Goal: Communication & Community: Answer question/provide support

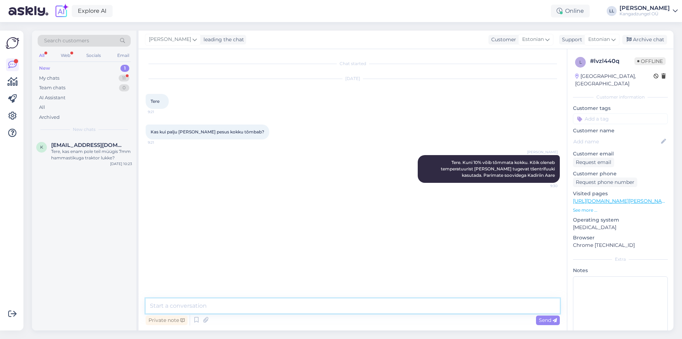
click at [231, 304] on textarea at bounding box center [353, 305] width 414 height 15
click at [72, 76] on div "My chats 11" at bounding box center [84, 78] width 93 height 10
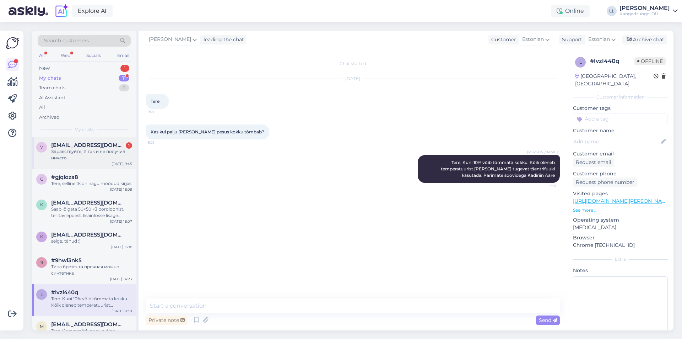
click at [92, 140] on div "v [EMAIL_ADDRESS][DOMAIN_NAME] 1 Здравствуйте, Я так и не получил ничего. [DATE…" at bounding box center [84, 153] width 104 height 32
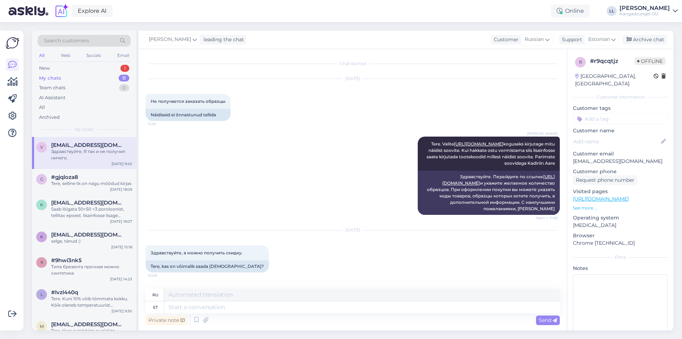
scroll to position [688, 0]
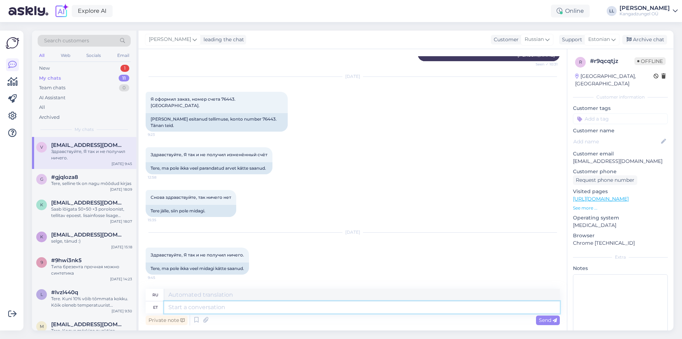
click at [221, 309] on textarea at bounding box center [362, 307] width 396 height 12
type textarea "Tere"
type textarea "Привет"
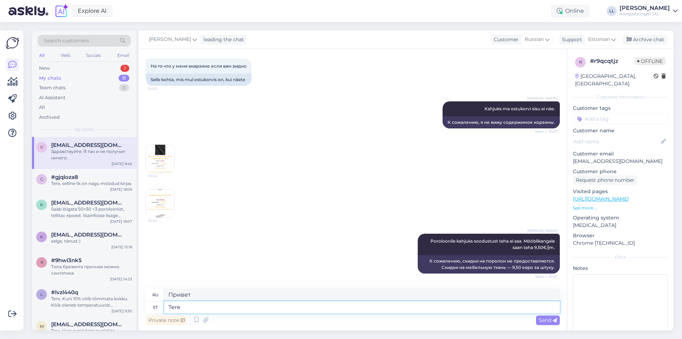
scroll to position [284, 0]
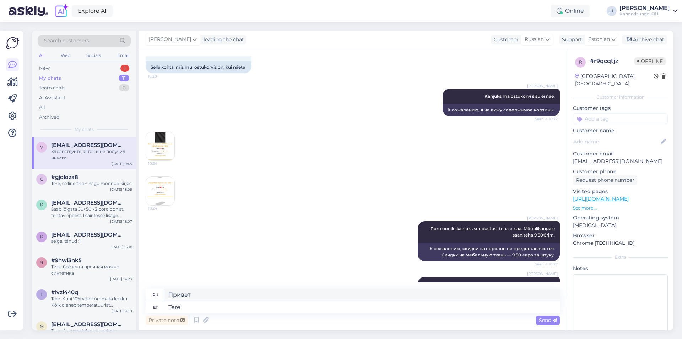
click at [166, 160] on img at bounding box center [160, 146] width 28 height 28
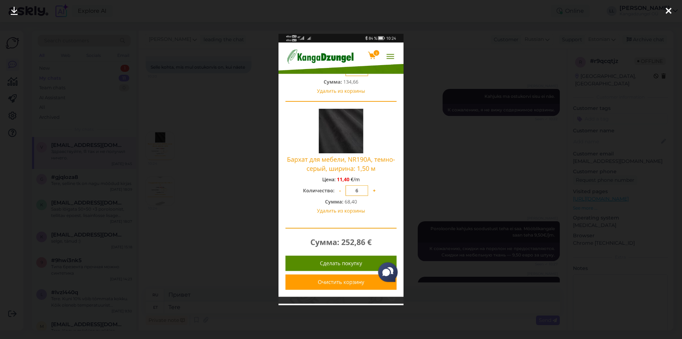
click at [224, 166] on div at bounding box center [341, 169] width 682 height 339
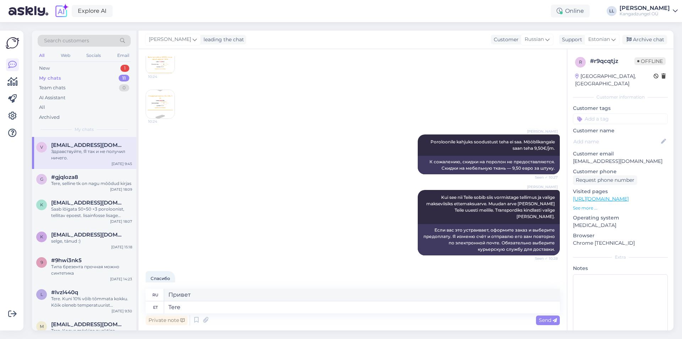
scroll to position [391, 0]
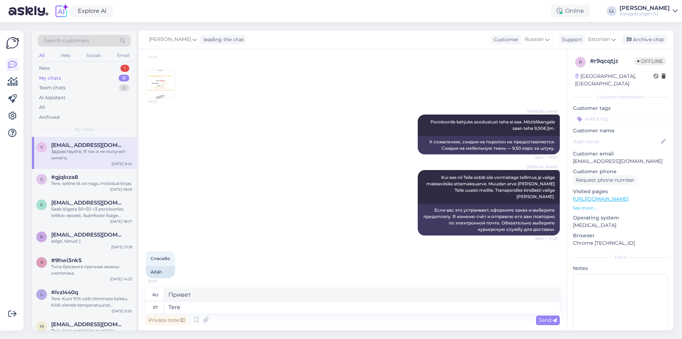
click at [168, 98] on img at bounding box center [160, 84] width 28 height 28
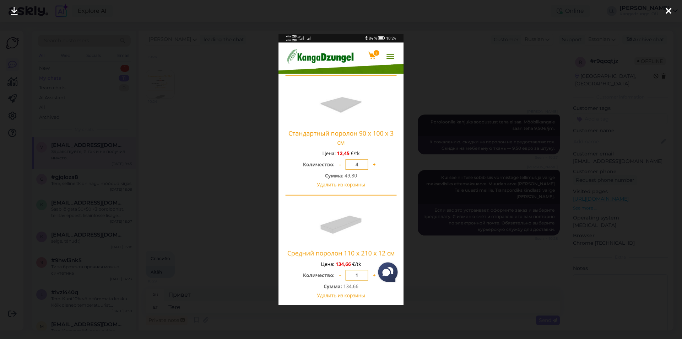
click at [214, 130] on div at bounding box center [341, 169] width 682 height 339
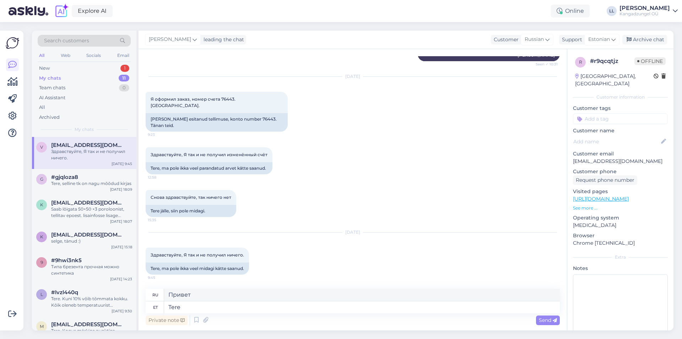
scroll to position [688, 0]
click at [246, 308] on textarea "Tere" at bounding box center [362, 307] width 396 height 12
type textarea "Tere, an"
type textarea "Привет,"
type textarea "Tere, antud"
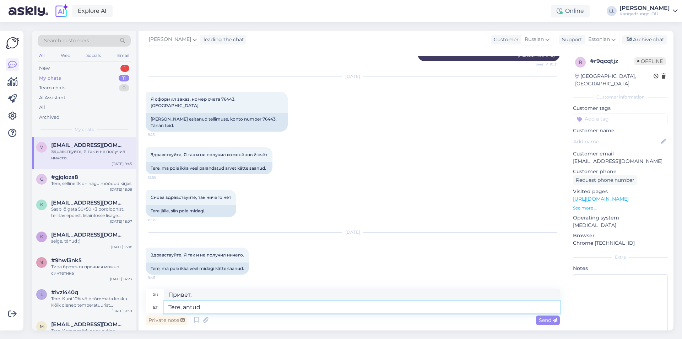
type textarea "Привет, дано"
type textarea "Tere, antud töötaja"
type textarea "Здравствуйте, этот сотрудник"
type textarea "Tere, antud töötaja kes"
type textarea "Здравствуйте, этот сотрудник, который"
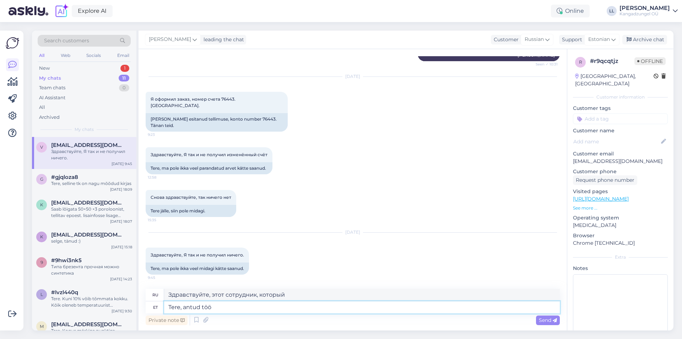
type textarea "Tere, antud tö"
type textarea "Здравствуйте, этот сотрудник"
type textarea "Tere, an"
type textarea "Привет, дано"
type textarea "Tere,"
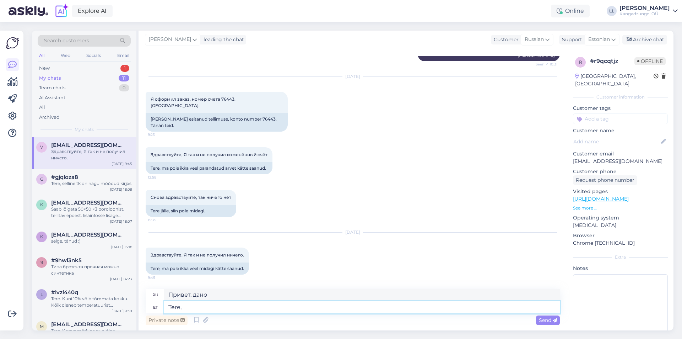
type textarea "Привет,"
type textarea "Tere, töötaja k"
type textarea "Привет, сотрудник."
type textarea "Tere, töötaja kes T"
type textarea "Здравствуйте, сотрудник, который"
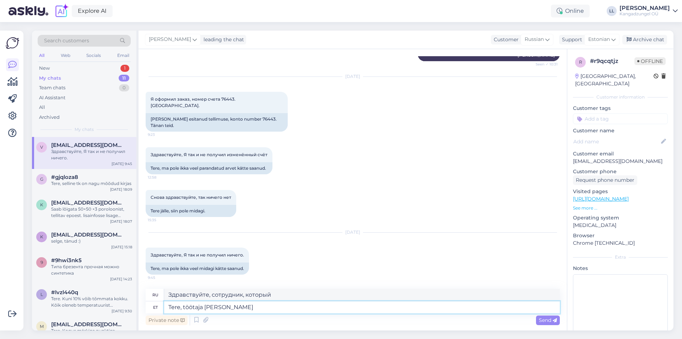
type textarea "Tere, töötaja [PERSON_NAME]"
type textarea "Здравствуйте, кто с вами?"
type textarea "Tere, töötaja kes Teiega eelnevalt on"
type textarea "Здравствуйте, сотрудник, который связался с вами ранее."
type textarea "Tere, töötaja kes Teiega eelnevalt on t"
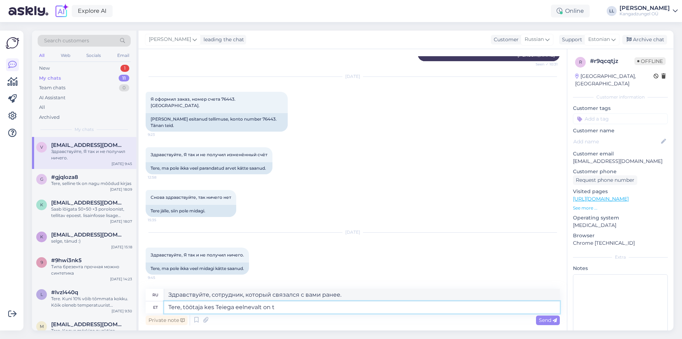
type textarea "Здравствуйте, сотрудник, который работал с вами раньше."
type textarea "Tere, töötaja kes Teiega eelnevalt on suhelnud,"
type textarea "Здравствуйте, сотрудник, который ранее взаимодействовал с вами,"
type textarea "Tere, töötaja kes Teiega eelnevalt on suhelnud, naaseb"
type textarea "Здравствуйте, сотрудник, который ранее с вами связывался, возвращается."
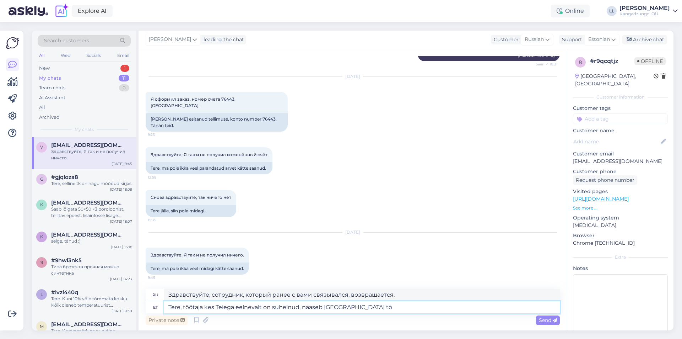
type textarea "Tere, töötaja kes Teiega eelnevalt on suhelnud, naaseb [GEOGRAPHIC_DATA] töö"
type textarea "Здравствуйте, сотрудник, который ранее связывался с вами, вернется завтра."
type textarea "Tere, töötaja kes [PERSON_NAME] eelnevalt on suhelnud, naaseb [GEOGRAPHIC_DATA]…"
type textarea "Здравствуйте, сотрудник, который ранее с вами общался, завтра выйдет на работу."
type textarea "Tere, töötaja kes [PERSON_NAME] eelnevalt on suhelnud, naaseb [GEOGRAPHIC_DATA]…"
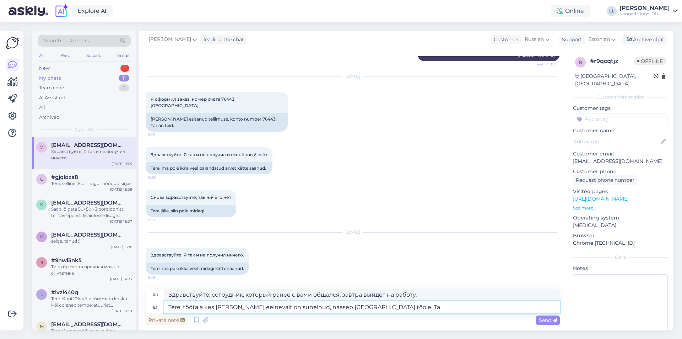
type textarea "Здравствуйте, сотрудник, который ранее с вами общался, завтра выйдет на работу.…"
type textarea "Tere, töötaja kes [PERSON_NAME] eelnevalt on suhelnud, naaseb [GEOGRAPHIC_DATA]…"
type textarea "Здравствуйте! Сотрудник, который ранее с вами общался, выйдет на работу завтра.…"
type textarea "Tere, töötaja kes [PERSON_NAME] eelnevalt on suhelnud, naaseb [GEOGRAPHIC_DATA]…"
type textarea "Здравствуйте! Сотрудник, который ранее с вами связывался, выйдет на работу завт…"
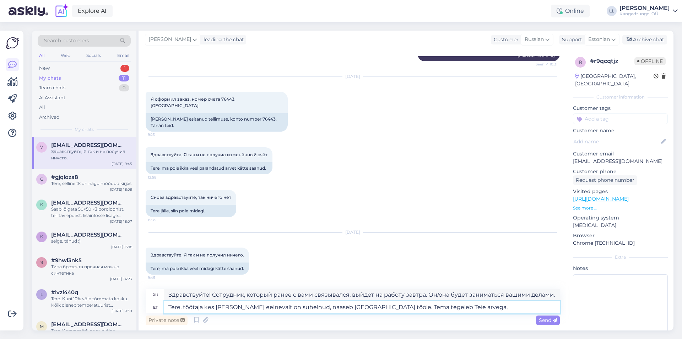
type textarea "Tere, töötaja kes [PERSON_NAME] eelnevalt on suhelnud, naaseb [GEOGRAPHIC_DATA]…"
type textarea "Здравствуйте! Сотрудник, который ранее с вами связывался, выйдет на работу завт…"
type textarea "Tere, töötaja kes [PERSON_NAME] eelnevalt on suhelnud, naaseb [GEOGRAPHIC_DATA]…"
type textarea "Здравствуйте! [PERSON_NAME], который уже связывался с вами, выйдет на работу за…"
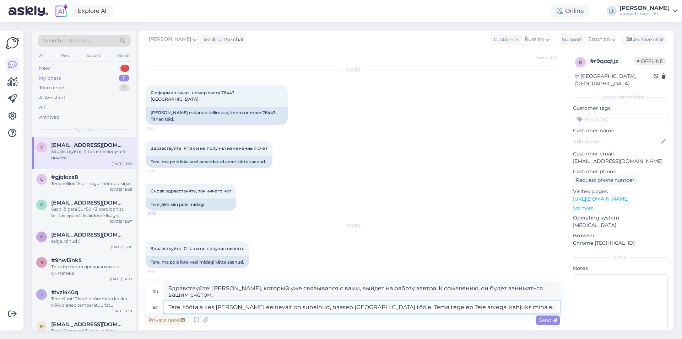
type textarea "Tere, töötaja kes [PERSON_NAME] eelnevalt on suhelnud, naaseb [GEOGRAPHIC_DATA]…"
type textarea "Здравствуйте! [PERSON_NAME], который уже связывался с вами, выйдет на работу за…"
type textarea "Tere, töötaja kes [PERSON_NAME] eelnevalt on suhelnud, naaseb [GEOGRAPHIC_DATA]…"
type textarea "Здравствуйте! [PERSON_NAME], который уже связывался с вами, выйдет на работу за…"
type textarea "Tere, töötaja kes [PERSON_NAME] eelnevalt on suhelnud, naaseb [GEOGRAPHIC_DATA]…"
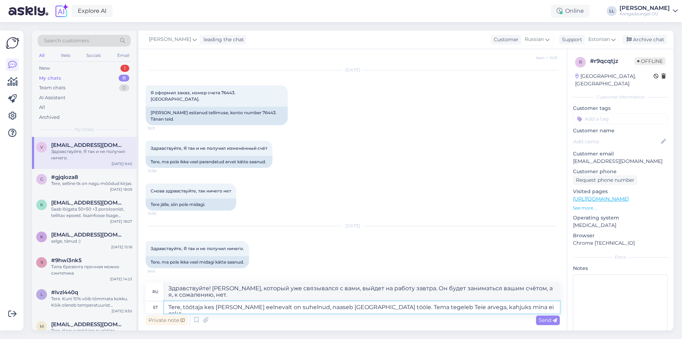
type textarea "Здравствуйте! [PERSON_NAME], который уже связывался с вами, выйдет на работу за…"
type textarea "Tere, töötaja kes [PERSON_NAME] eelnevalt on suhelnud, naaseb [GEOGRAPHIC_DATA]…"
type textarea "Здравствуйте! [PERSON_NAME], который уже звонил вам, выйдет на работу завтра. О…"
type textarea "Tere, töötaja kes [PERSON_NAME] eelnevalt on suhelnud, naaseb [GEOGRAPHIC_DATA]…"
type textarea "Здравствуйте! [PERSON_NAME], который уже связывался с вами, выйдет на работу за…"
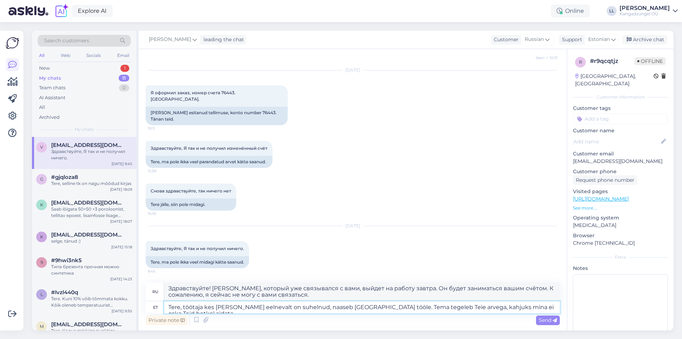
type textarea "Tere, töötaja kes [PERSON_NAME] eelnevalt on suhelnud, naaseb [GEOGRAPHIC_DATA]…"
type textarea "Здравствуйте! [PERSON_NAME], который с вами связался, выйдет на работу завтра. …"
type textarea "Tere, töötaja kes [PERSON_NAME] eelnevalt on suhelnud, naaseb [GEOGRAPHIC_DATA]…"
click at [539, 323] on span "Send" at bounding box center [548, 319] width 18 height 6
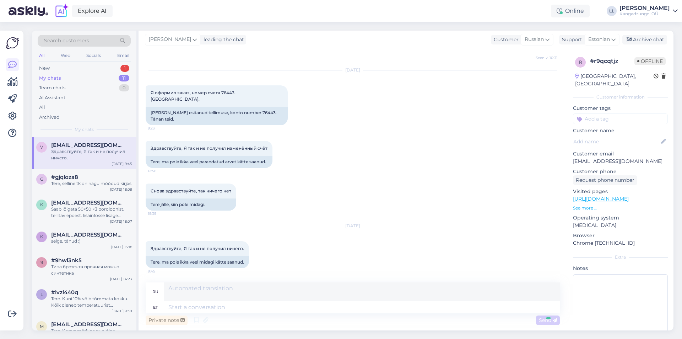
scroll to position [757, 0]
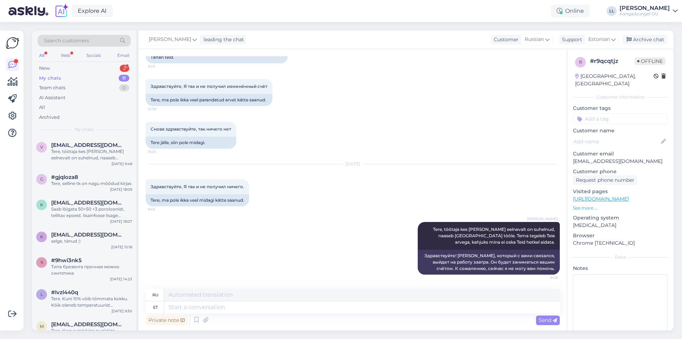
click at [69, 75] on div "My chats 11" at bounding box center [84, 78] width 93 height 10
click at [81, 67] on div "New 2" at bounding box center [84, 68] width 93 height 10
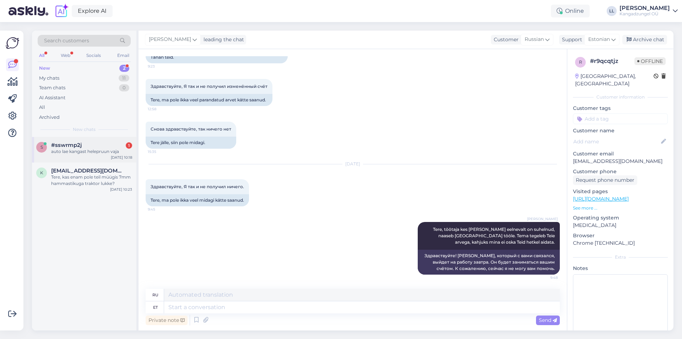
click at [96, 144] on div "#sswrmp2j 1" at bounding box center [91, 145] width 81 height 6
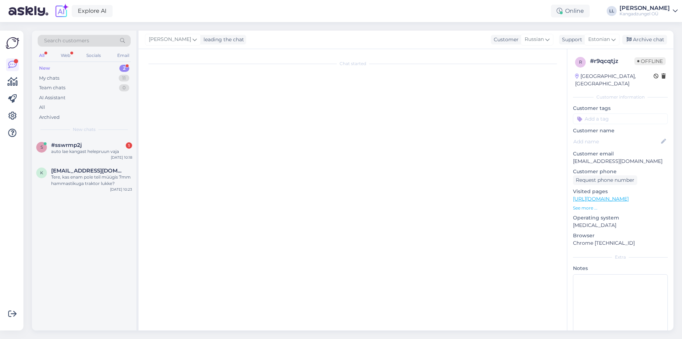
scroll to position [0, 0]
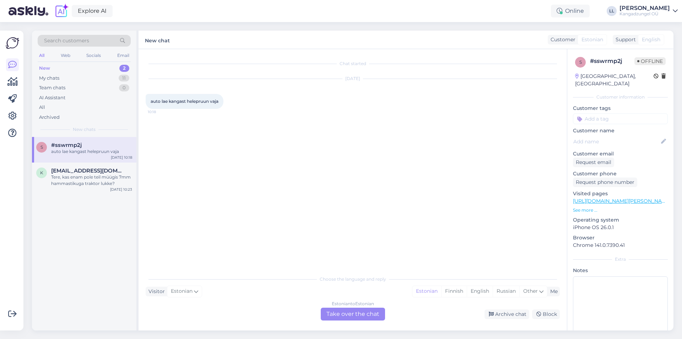
click at [370, 313] on div "Estonian to Estonian Take over the chat" at bounding box center [353, 313] width 64 height 13
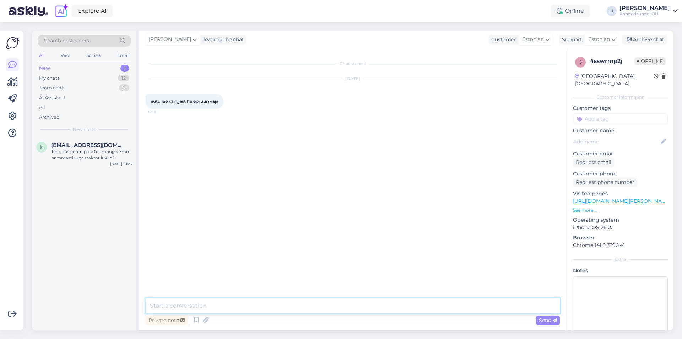
click at [299, 310] on textarea at bounding box center [353, 305] width 414 height 15
paste textarea "[URL][DOMAIN_NAME][PERSON_NAME]"
type textarea "Tere, meie lamineeritud polstri valikuga saate tutvuda sellelt lingilt - [URL][…"
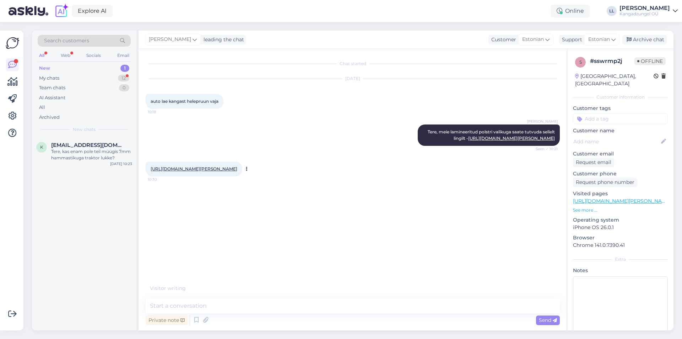
click at [237, 171] on link "[URL][DOMAIN_NAME][PERSON_NAME]" at bounding box center [194, 168] width 87 height 5
click at [296, 310] on textarea at bounding box center [353, 305] width 414 height 15
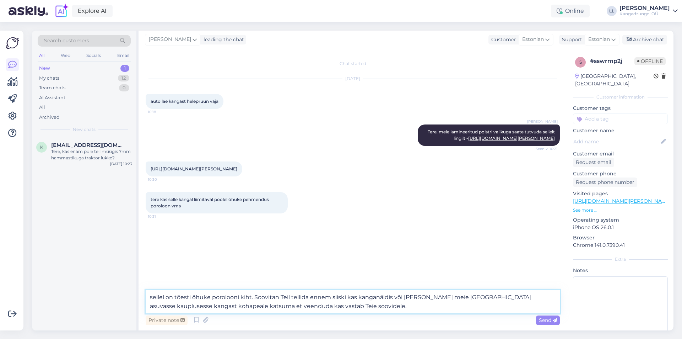
type textarea "sellel on tõesti õhuke porolooni kiht. Soovitan Teil tellida ennem siiski kas k…"
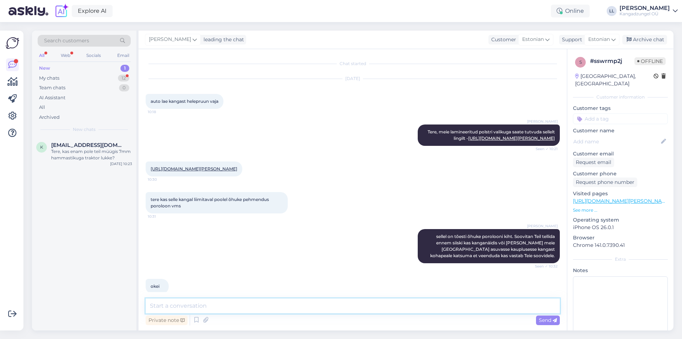
scroll to position [83, 0]
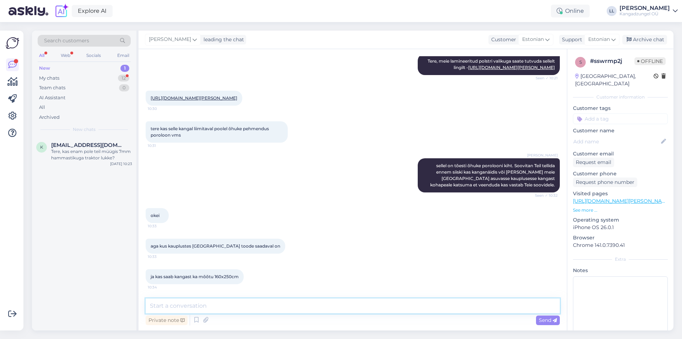
click at [212, 302] on textarea at bounding box center [353, 305] width 414 height 15
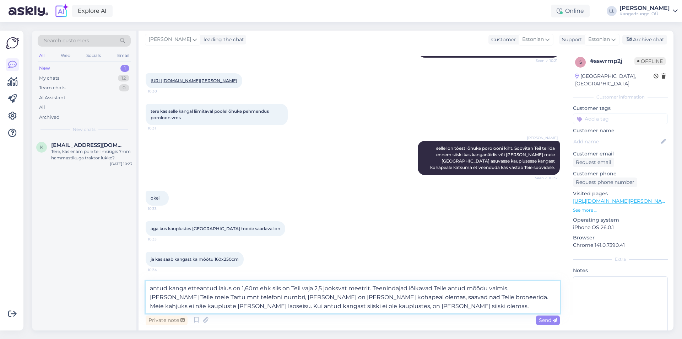
type textarea "antud kanga etteantud laius on 1,60m ehk siis on Teil vaja 2,5 jooksvat meetrit…"
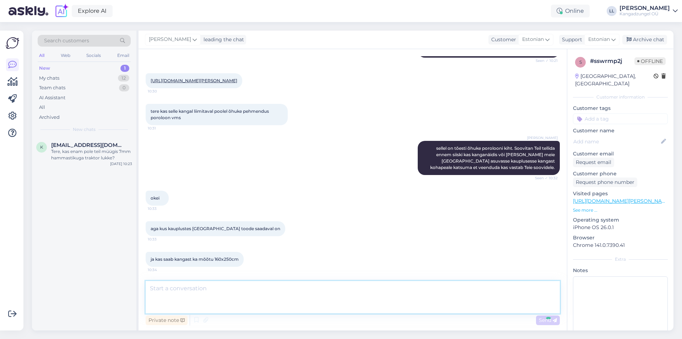
scroll to position [152, 0]
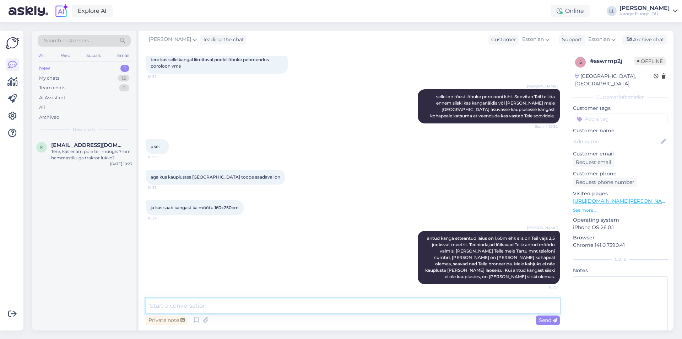
paste textarea "56658994"
type textarea "56658994 Tartu mnt Xxl Kangadzungel"
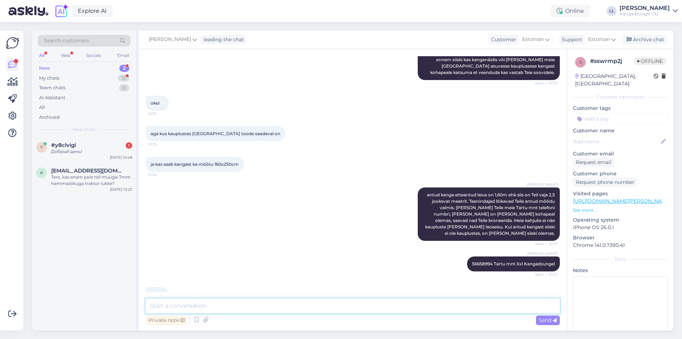
scroll to position [213, 0]
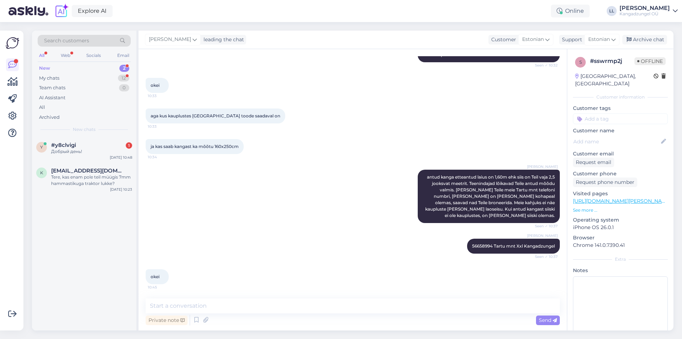
click at [75, 129] on span "New chats" at bounding box center [84, 129] width 23 height 6
click at [78, 144] on div "#y8clvigi 1" at bounding box center [91, 145] width 81 height 6
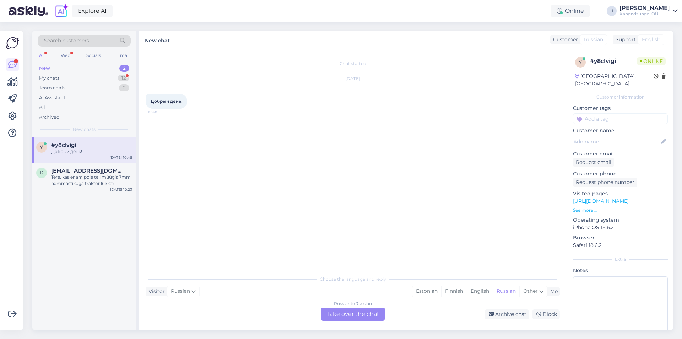
scroll to position [0, 0]
click at [340, 315] on div "Russian to Russian Take over the chat" at bounding box center [353, 313] width 64 height 13
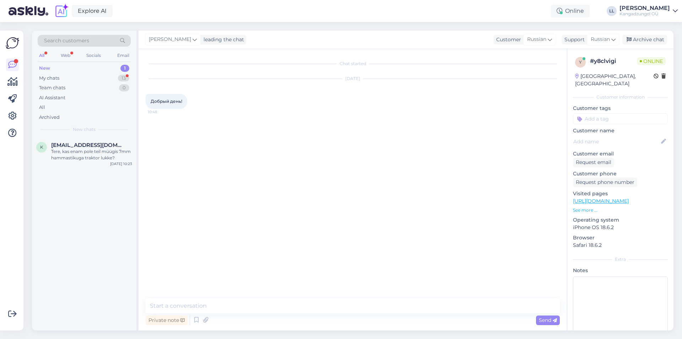
click at [274, 293] on div "Chat started [DATE] Добрый день! 10:48 Private note Send" at bounding box center [353, 189] width 428 height 281
click at [273, 301] on textarea at bounding box center [353, 305] width 414 height 15
type textarea "Tere"
click at [600, 39] on span "Russian" at bounding box center [600, 40] width 19 height 8
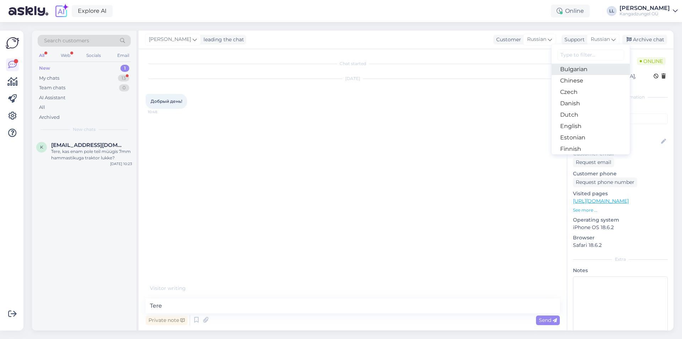
scroll to position [36, 0]
click at [578, 128] on link "Estonian" at bounding box center [591, 126] width 78 height 11
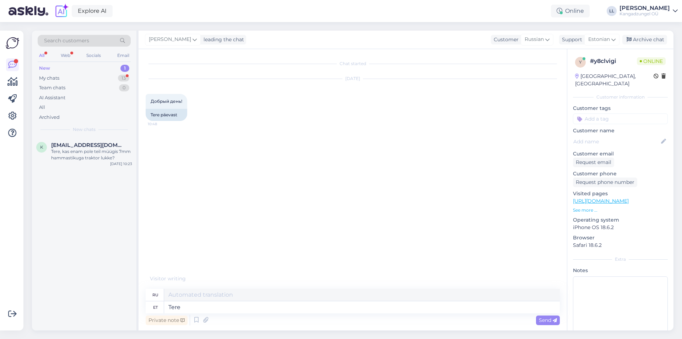
type textarea "Привет"
click at [256, 305] on textarea "Tere" at bounding box center [362, 307] width 396 height 12
type textarea "Tere, ku"
type textarea "Привет,"
type textarea "Tere, kuidas saan"
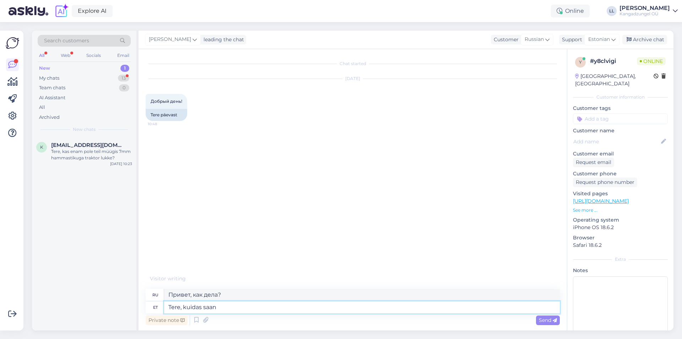
type textarea "Здравствуйте, как я могу"
type textarea "Tere, kuidas saan Teid a"
type textarea "Здравствуйте, как с вами связаться?"
type textarea "Tere, kuidas saan Teid aidata?"
type textarea "Здравствуйте, чем я могу вам помочь?"
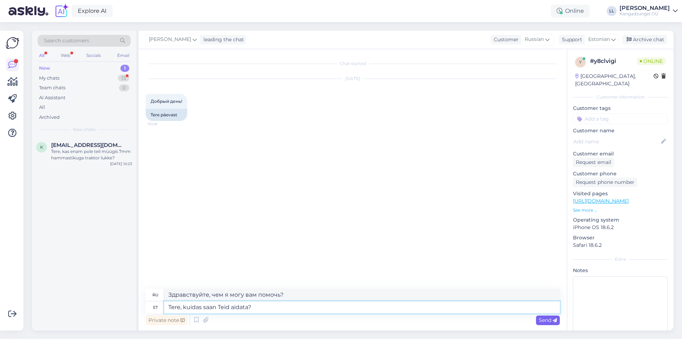
type textarea "Tere, kuidas saan Teid aidata?"
click at [554, 319] on icon at bounding box center [555, 320] width 4 height 4
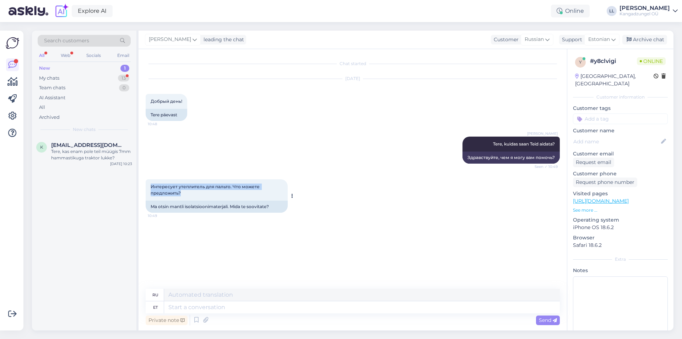
drag, startPoint x: 150, startPoint y: 186, endPoint x: 182, endPoint y: 194, distance: 32.5
click at [182, 194] on div "Интересует утеплитель для пальто. Что можете предложить? 10:49" at bounding box center [217, 189] width 142 height 21
copy span "Интересует утеплитель для пальто. Что можете предложить?"
click at [215, 305] on textarea at bounding box center [362, 307] width 396 height 12
paste textarea "Vatiin 150 g/m², laius 1,55 m Hea üldotstarbeline valik, pakub korralikku sooju…"
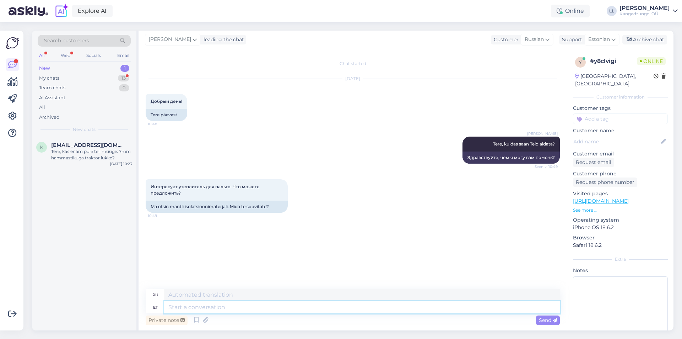
type textarea "Vatiin 150 g/m², laius 1,55 m Hea üldotstarbeline valik, pakub korralikku sooju…"
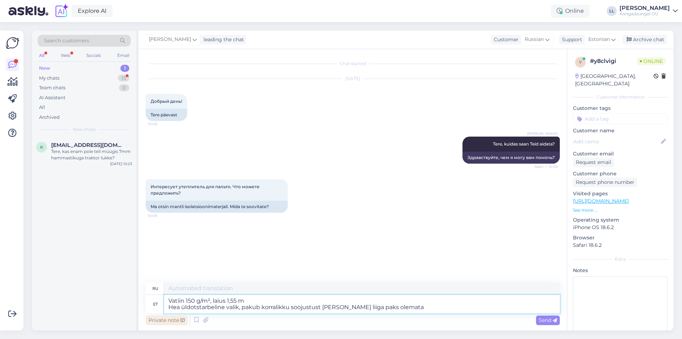
type textarea "Вата 150 г/м², ширина 1,55 м Хороший выбор общего назначения, обеспечивает хоро…"
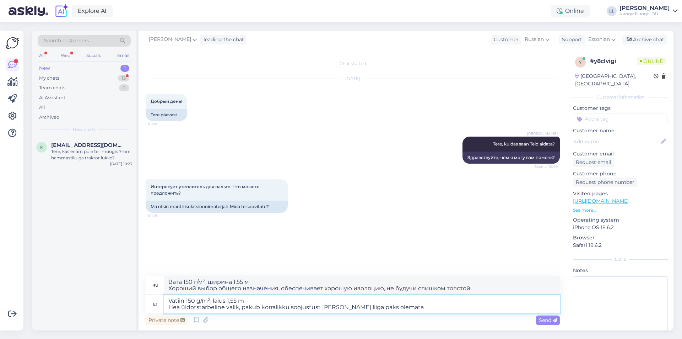
click at [168, 299] on textarea "Vatiin 150 g/m², laius 1,55 m Hea üldotstarbeline valik, pakub korralikku sooju…" at bounding box center [362, 303] width 396 height 18
type textarea "1.Vatiin 150 g/m², laius 1,55 m Hea üldotstarbeline valik, pakub korralikku soo…"
type textarea "1.Vatiin 150 г/м², ширина 1,55 м. выбор общего назначения, обеспечивает хорошую…"
click at [396, 306] on textarea "1.Vatiin 150 g/m², laius 1,55 m Hea üldotstarbeline valik, pakub korralikku soo…" at bounding box center [362, 303] width 396 height 18
type textarea "1.Vatiin 150 g/m², laius 1,55 m Hea üldotstarbeline valik, pakub korralikku soo…"
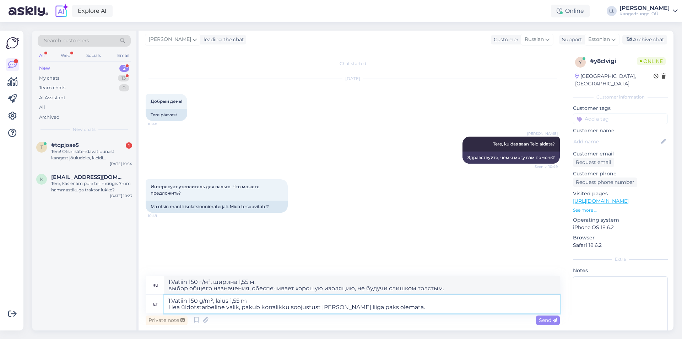
type textarea "1.Vatiin 150 г/м², шириной 1,55 м Хороший выбор общего назначения, обеспечивает…"
paste textarea "[URL][DOMAIN_NAME][DOMAIN_NAME]"
type textarea "1.Vatiin 150 g/m², laius 1,55 m Hea üldotstarbeline valik, pakub korralikku soo…"
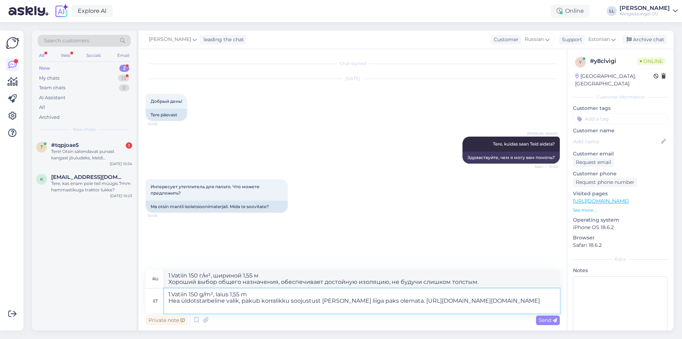
type textarea "1.Vatiin 150 г/м², шириной 1,55 м Хороший выбор общего назначения, обеспечивает…"
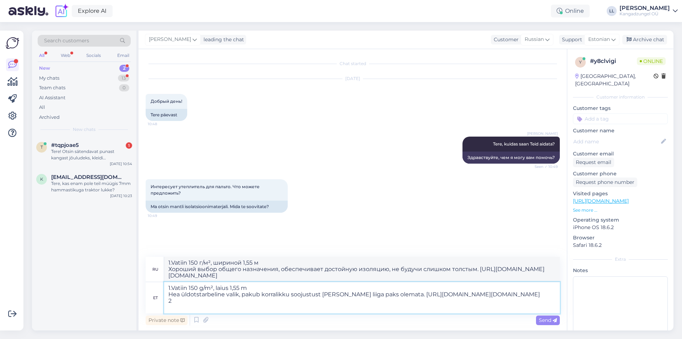
type textarea "1.Vatiin 150 g/m², laius 1,55 m Hea üldotstarbeline valik, pakub korralikku soo…"
type textarea "1.Vatiin 150 г/м², ширина 1,55 м Хороший выбор общего назначения, обеспечивает …"
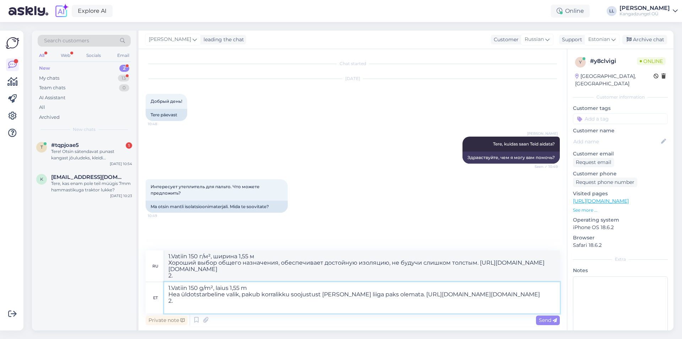
click at [172, 288] on textarea "1.Vatiin 150 g/m², laius 1,55 m Hea üldotstarbeline valik, pakub korralikku soo…" at bounding box center [362, 297] width 396 height 31
click at [187, 309] on textarea "1. Vatiin 150 g/m², laius 1,55 m Hea üldotstarbeline valik, pakub korralikku so…" at bounding box center [362, 297] width 396 height 31
type textarea "1. Vatiin 150 g/m², laius 1,55 m Hea üldotstarbeline valik, pakub korralikku so…"
type textarea "1. Ватин 150 г/м², ширина 1,55 м Хороший выбор общего назначения, обеспечивает …"
paste textarea "Vatiin/fliseliinkangas EIH897, 65 g/m², laius 1,50 m Õhuke ja pehme variant — s…"
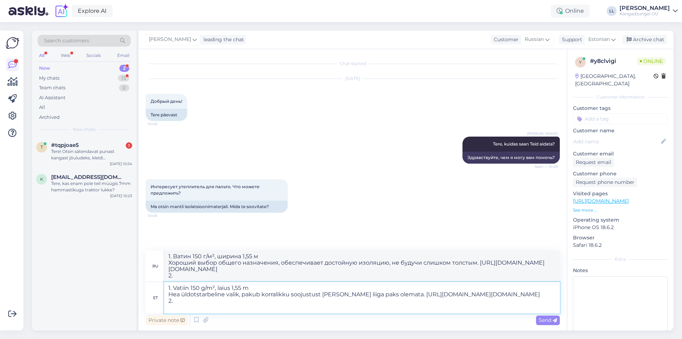
type textarea "1. Vatiin 150 g/m², laius 1,55 m Hea üldotstarbeline valik, pakub korralikku so…"
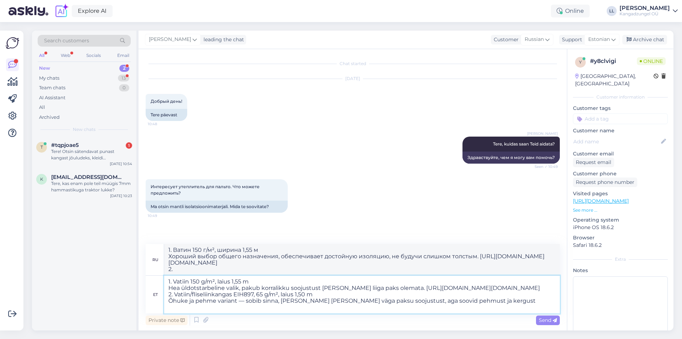
type textarea "1. Ватин 150 г/м², ширина 1,55 м Хороший выбор общего назначения, обеспечивает …"
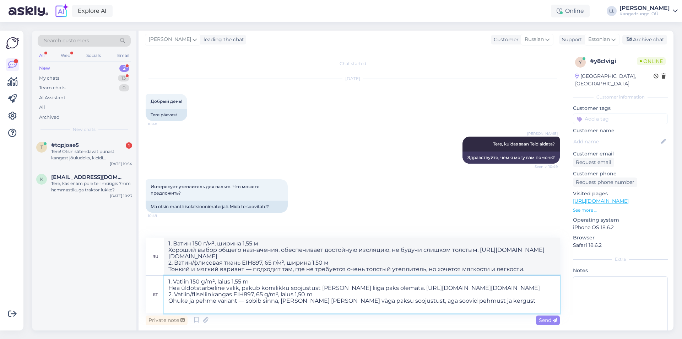
paste textarea "[URL][DOMAIN_NAME][DOMAIN_NAME]"
type textarea "1. Vatiin 150 g/m², laius 1,55 m Hea üldotstarbeline valik, pakub korralikku so…"
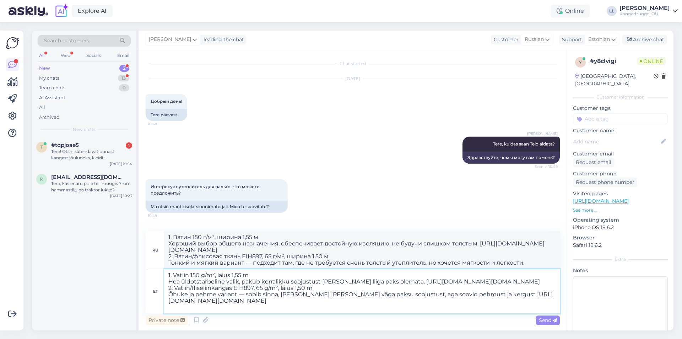
type textarea "1. Ватин 150 г/м², ширина 1,55 м Хороший выбор общего назначения, обеспечивает …"
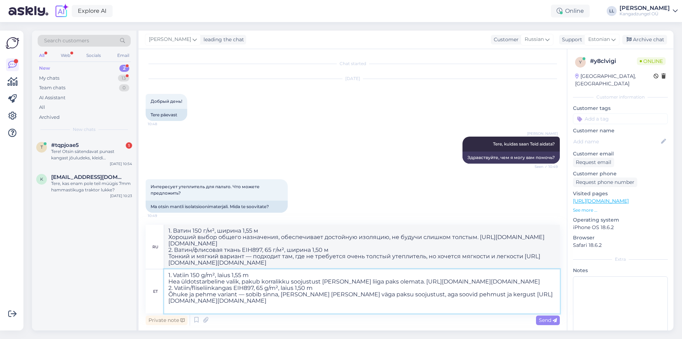
drag, startPoint x: 391, startPoint y: 280, endPoint x: 393, endPoint y: 288, distance: 8.4
click at [393, 288] on textarea "1. Vatiin 150 g/m², laius 1,55 m Hea üldotstarbeline valik, pakub korralikku so…" at bounding box center [362, 291] width 396 height 44
type textarea "1. Vatiin 150 g/m², laius 1,55 m Hea üldotstarbeline valik, pakub korralikku so…"
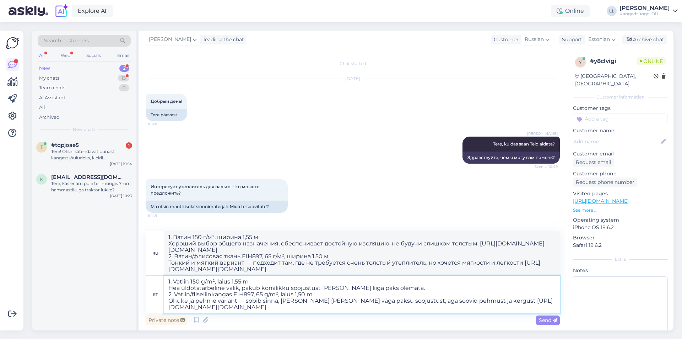
type textarea "1. Ватин 150 г/м², ширина 1,55 м Хороший выбор общего назначения, обеспечивает …"
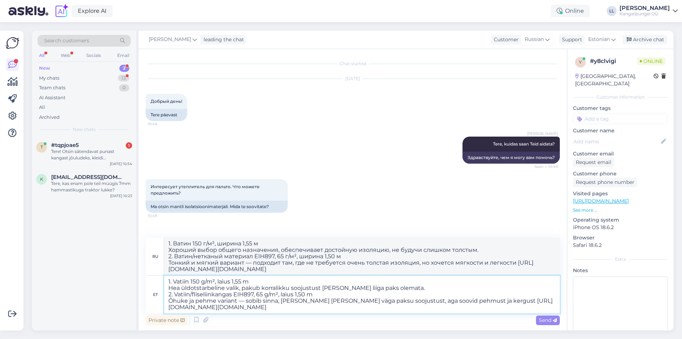
paste textarea "[URL][DOMAIN_NAME]"
type textarea "1. Vatiin 150 g/m², laius 1,55 m Hea üldotstarbeline valik, pakub korralikku so…"
type textarea "1. Ватин 150 г/м², ширина 1,55 м Хороший выбор общего назначения, обеспечивает …"
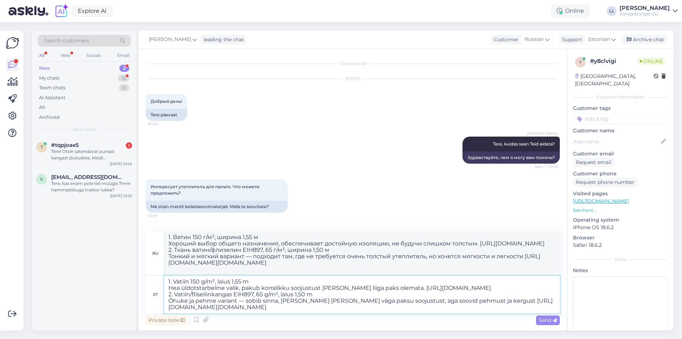
drag, startPoint x: 168, startPoint y: 306, endPoint x: 544, endPoint y: 307, distance: 375.8
click at [544, 307] on textarea "1. Vatiin 150 g/m², laius 1,55 m Hea üldotstarbeline valik, pakub korralikku so…" at bounding box center [362, 294] width 396 height 38
type textarea "1. Vatiin 150 g/m², laius 1,55 m Hea üldotstarbeline valik, pakub korralikku so…"
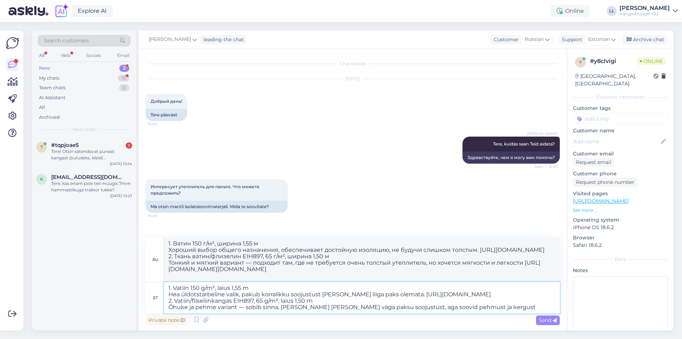
type textarea "1. Ватин 150 г/м², ширина 1,55 м Хороший выбор общего назначения, обеспечивает …"
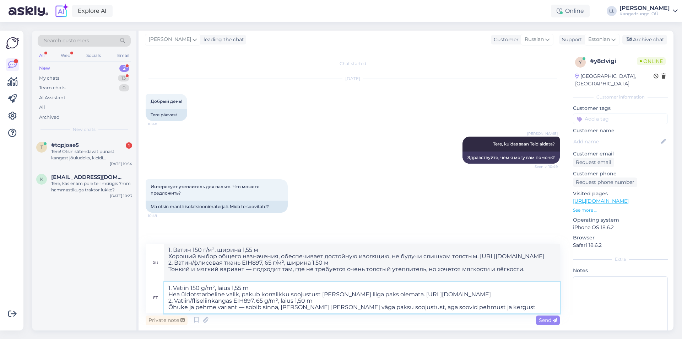
paste textarea "[URL][DOMAIN_NAME]"
type textarea "1. Vatiin 150 g/m², laius 1,55 m Hea üldotstarbeline valik, pakub korralikku so…"
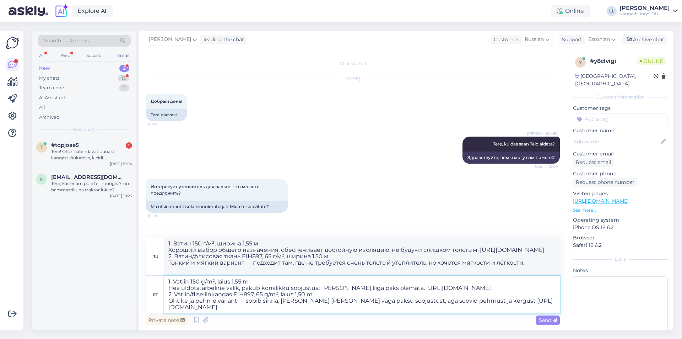
type textarea "1. Ватин 150 г/м², ширина 1,55 м Хороший выбор общего назначения, обеспечивает …"
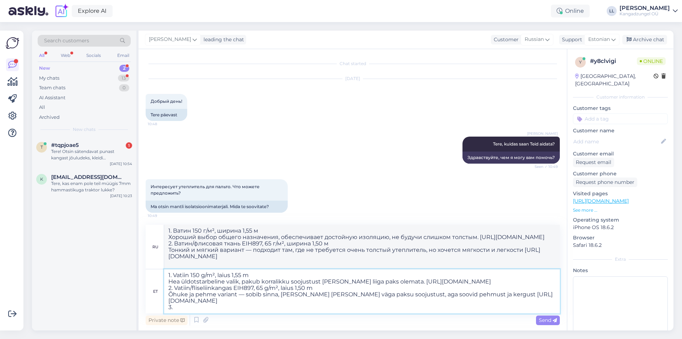
type textarea "1. Vatiin 150 g/m², laius 1,55 m Hea üldotstarbeline valik, pakub korralikku so…"
type textarea "1. Ватин 150 г/м², ширина 1,55 м Хороший выбор общего назначения, обеспечивает …"
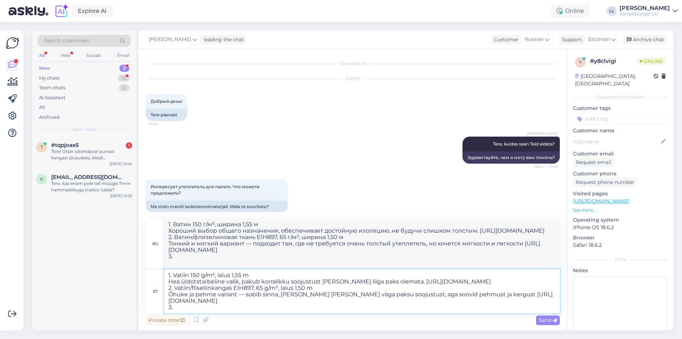
paste textarea "Sobilik juhul, kui soovid, et vooder/isolatsioon oleks ka veidi vett hülgav või…"
type textarea "1. Vatiin 150 g/m², laius 1,55 m Hea üldotstarbeline valik, pakub korralikku so…"
type textarea "1. Ватин 150 г/м², ширина 1,55 м Хороший выбор общего назначения, обеспечивает …"
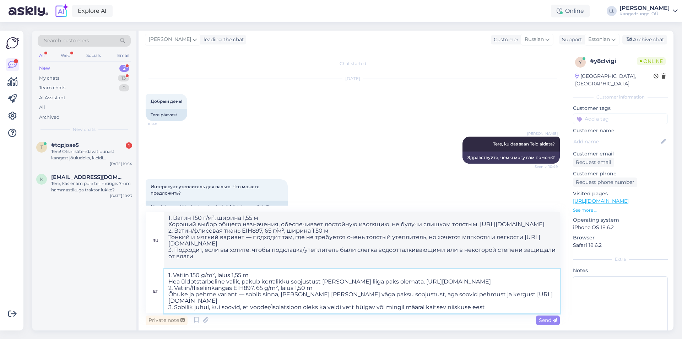
paste textarea "[URL][DOMAIN_NAME]"
type textarea "1. Vatiin 150 g/m², laius 1,55 m Hea üldotstarbeline valik, pakub korralikku so…"
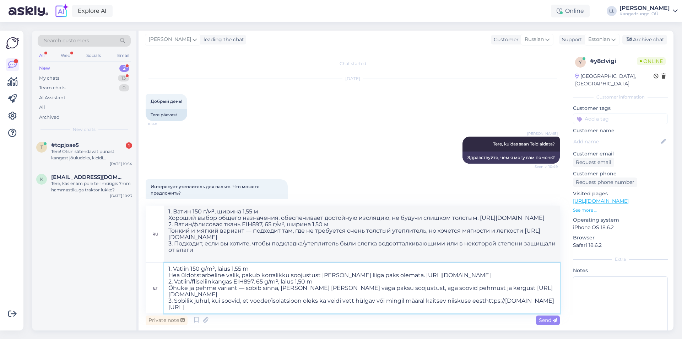
type textarea "1. Ватин 150 г/м², ширина 1,55 м Хороший выбор общего назначения, обеспечивает …"
type textarea "1. Vatiin 150 g/m², laius 1,55 m Hea üldotstarbeline valik, pakub korralikku so…"
click at [547, 320] on span "Send" at bounding box center [548, 319] width 18 height 6
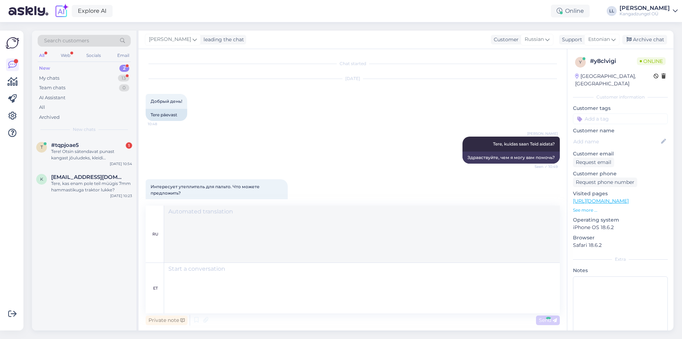
scroll to position [134, 0]
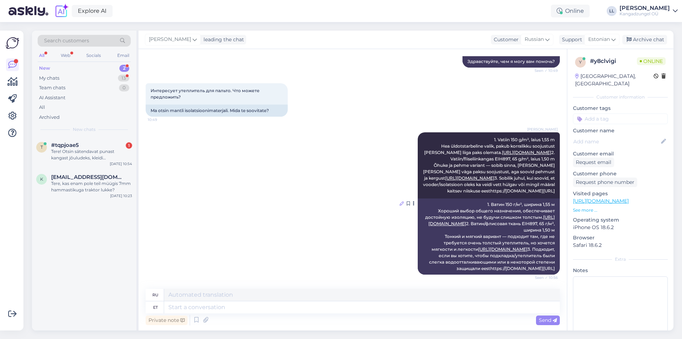
click at [400, 201] on icon at bounding box center [402, 203] width 4 height 4
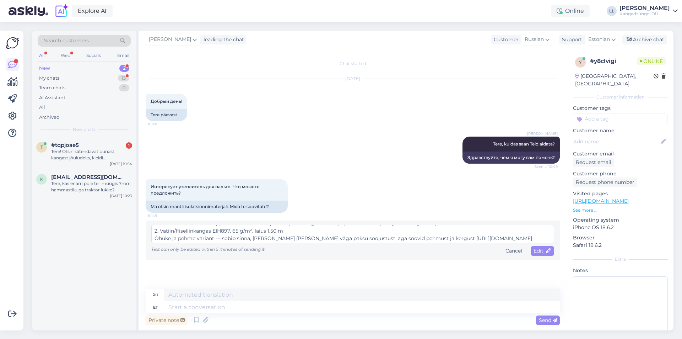
scroll to position [37, 0]
click at [430, 229] on textarea "1. Vatiin 150 g/m², laius 1,55 m Hea üldotstarbeline valik, pakub korralikku so…" at bounding box center [352, 233] width 403 height 18
click at [429, 238] on textarea "1. Vatiin 150 g/m², laius 1,55 m Hea üldotstarbeline valik, pakub korralikku so…" at bounding box center [352, 233] width 403 height 18
type textarea "1. Vatiin 150 g/m², laius 1,55 m Hea üldotstarbeline valik, pakub korralikku so…"
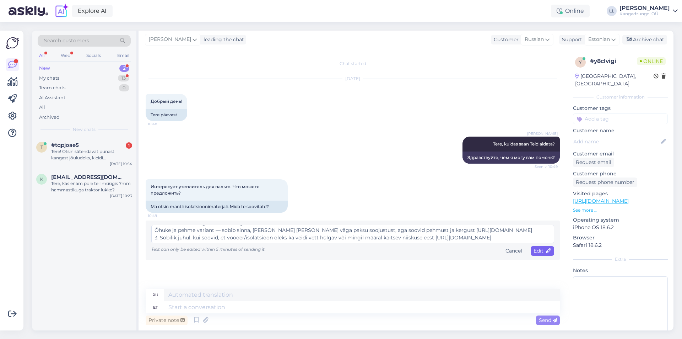
click at [541, 251] on span "Edit" at bounding box center [543, 250] width 18 height 6
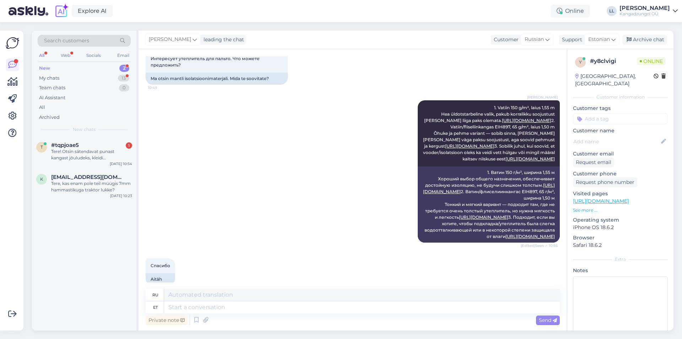
scroll to position [170, 0]
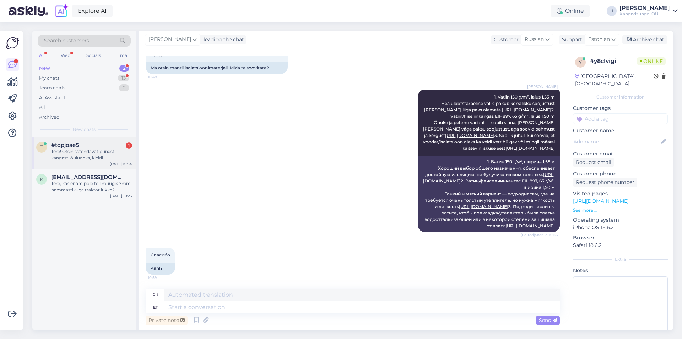
click at [104, 155] on div "Tere! Otsin sätendavat punast kangast jõuludeks, kleidi õmblemiseks aga otsin […" at bounding box center [91, 154] width 81 height 13
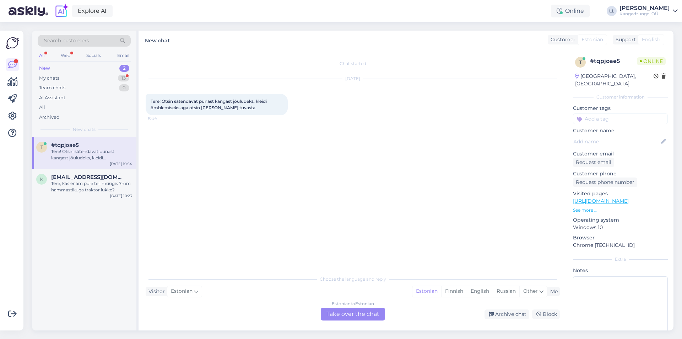
click at [348, 311] on div "Estonian to Estonian Take over the chat" at bounding box center [353, 313] width 64 height 13
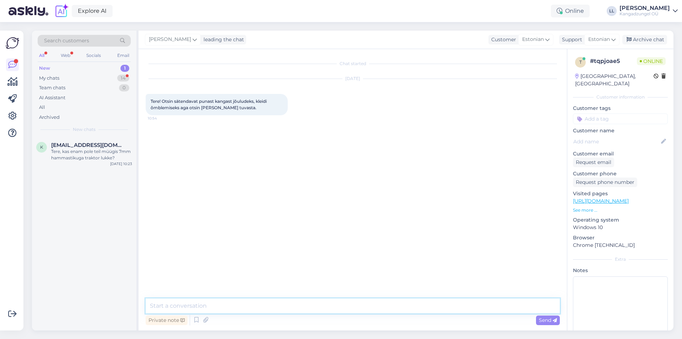
click at [231, 308] on textarea at bounding box center [353, 305] width 414 height 15
type textarea "Tere, kahjuks [PERSON_NAME] ole pakkuda."
click at [73, 78] on div "My chats 14" at bounding box center [84, 78] width 93 height 10
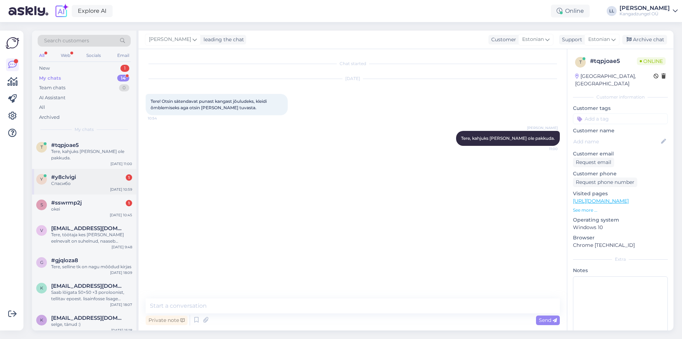
click at [97, 174] on div "#y8clvigi 1" at bounding box center [91, 177] width 81 height 6
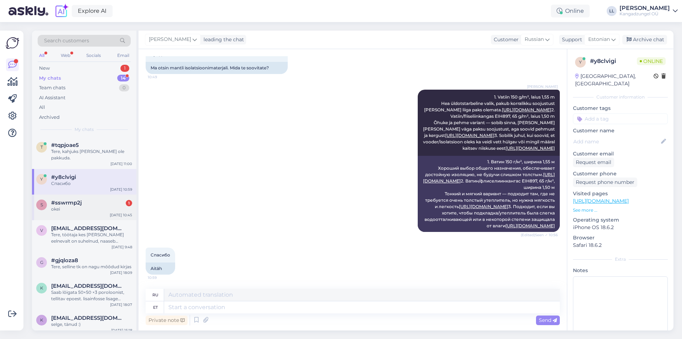
click at [97, 206] on div "okei" at bounding box center [91, 209] width 81 height 6
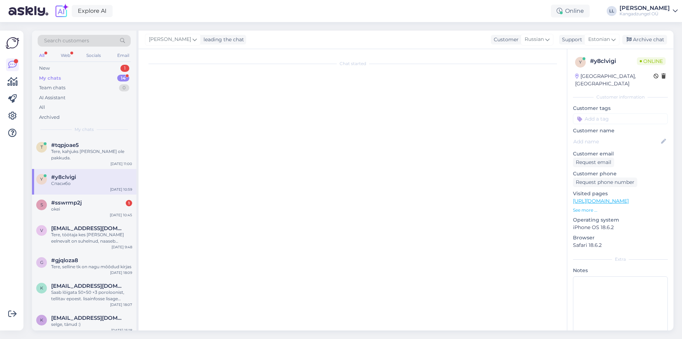
scroll to position [213, 0]
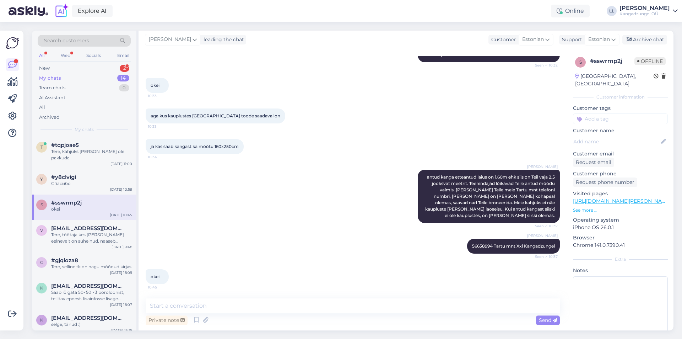
click at [88, 62] on div "Search customers All Web Socials Email New 2 My chats 14 Team chats 0 AI Assist…" at bounding box center [84, 84] width 104 height 106
click at [88, 68] on div "New 2" at bounding box center [84, 68] width 93 height 10
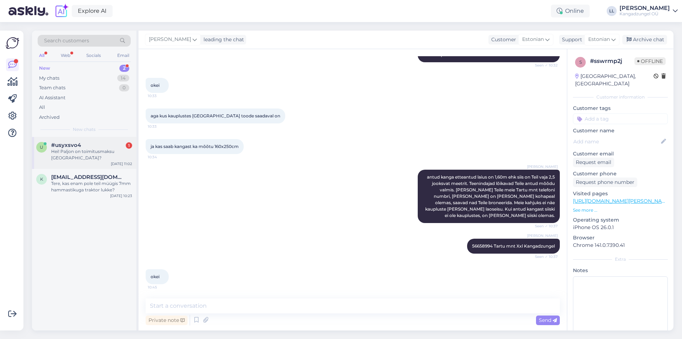
click at [103, 141] on div "u #usyxsvo4 1 Hei! Paljon on toimitusmaksu [GEOGRAPHIC_DATA]? [DATE] 11:02" at bounding box center [84, 153] width 104 height 32
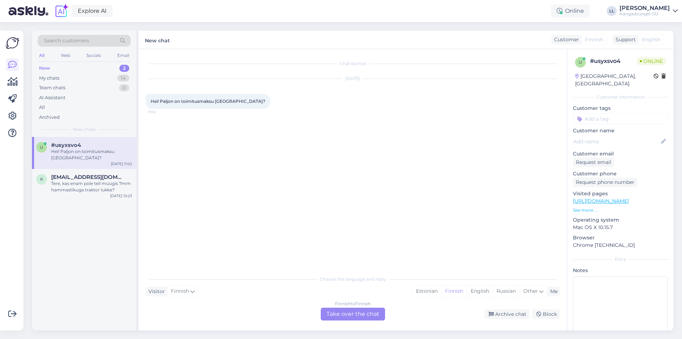
click at [359, 319] on div "Finnish to Finnish Take over the chat" at bounding box center [353, 313] width 64 height 13
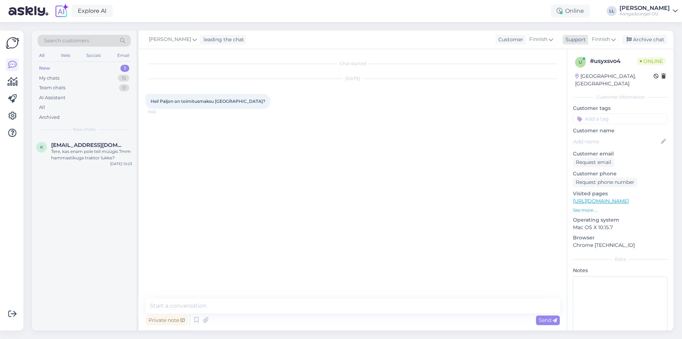
click at [600, 38] on span "Finnish" at bounding box center [601, 40] width 18 height 8
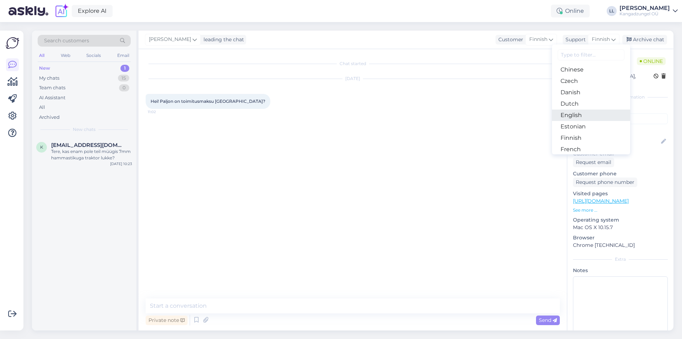
click at [589, 116] on link "English" at bounding box center [591, 114] width 78 height 11
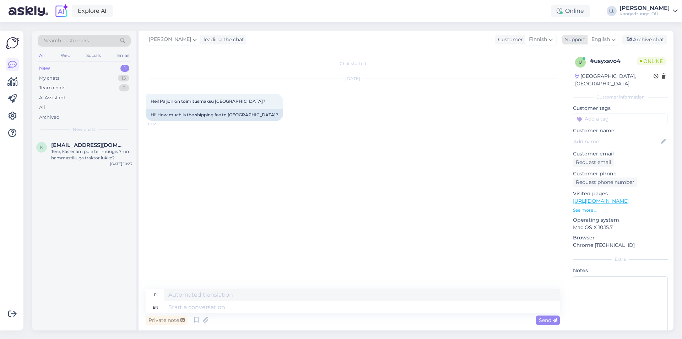
click at [602, 41] on span "English" at bounding box center [600, 40] width 18 height 8
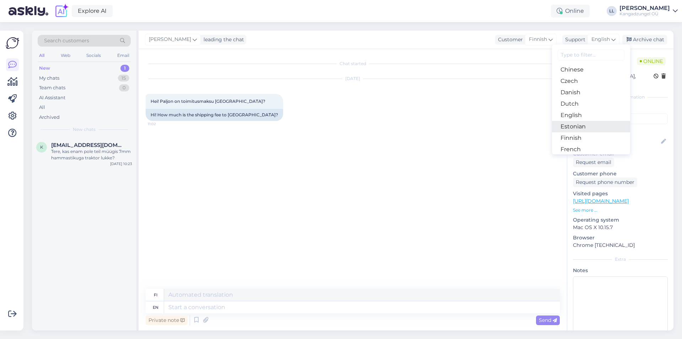
click at [589, 129] on link "Estonian" at bounding box center [591, 126] width 78 height 11
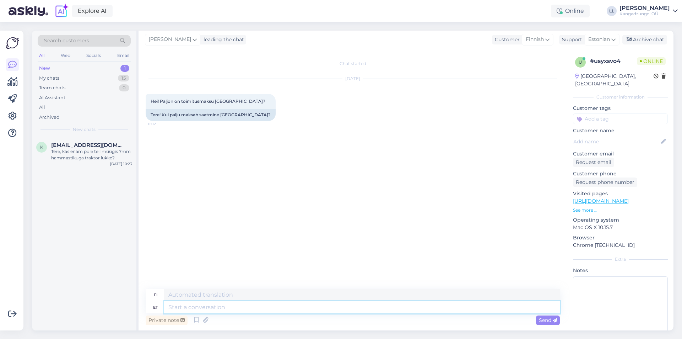
click at [277, 308] on textarea at bounding box center [362, 307] width 396 height 12
type textarea "Tere,"
type textarea "Hei,"
type textarea "Tere, saatmine po"
type textarea "Hei, toimitus"
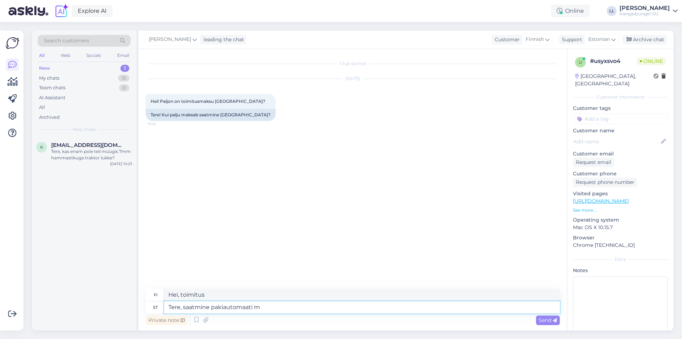
type textarea "Tere, saatmine pakiautomaati ma"
type textarea "Hei, lähetän pakettiautomaattiin"
type textarea "Tere, saatmine pakiautomaati maksab"
type textarea "Hei, toimitus pakettiterminaaliin maksaa"
type textarea "Tere, saatmine pakiautomaati maksab 12,50"
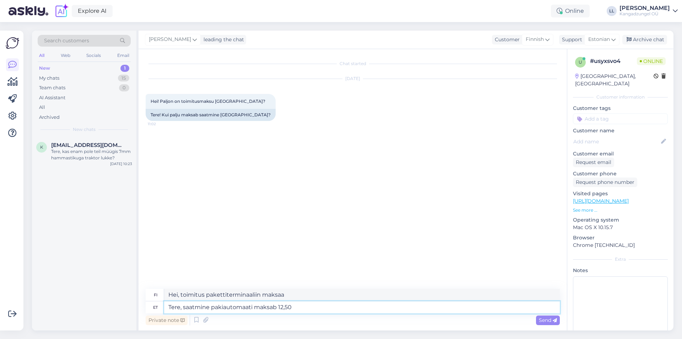
type textarea "Hei, toimitus pakettiterminaaliin maksaa 12,50."
type textarea "Tere, saatmine pakiautomaati maksab 12,50;"
type textarea "Hei, toimitus pakettiterminaaliin maksaa 12,50;"
type textarea "Tere, saatmine pakiautomaati maksab 12,50; [PERSON_NAME]"
type textarea "Hei, toimitus pakettiterminaaliin maksaa 12,50; [PERSON_NAME]"
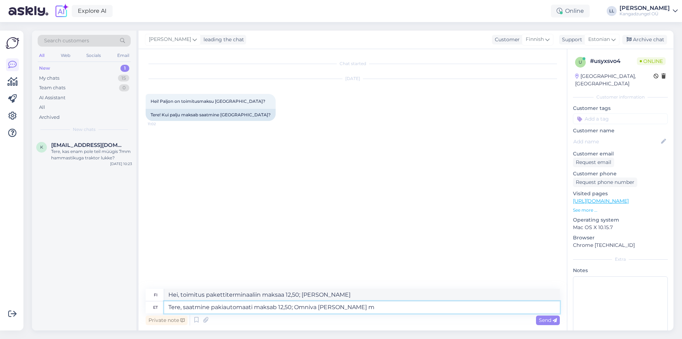
type textarea "Tere, saatmine pakiautomaati maksab 12,50; Omniva [PERSON_NAME] ma"
type textarea "Hei, toimitus pakettiterminaaliin maksaa 12,50; Omniva-kuriiri"
type textarea "Tere, saatmine pakiautomaati maksab 12,50; Omniva [PERSON_NAME] maksab"
type textarea "Hei, toimitus pakettiautomaattiin maksaa 12,50 dollaria; Omniva-kuriirin kulut"
type textarea "Tere, saatmine pakiautomaati maksab 12,50; Omniva [PERSON_NAME] maksab 15€"
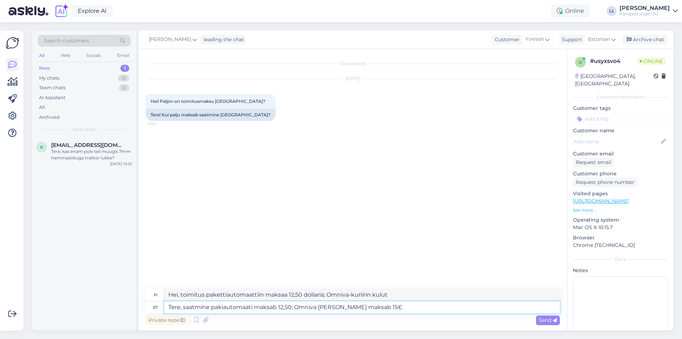
type textarea "Hei, toimitus pakettiautomaattiin maksaa 12,50 €; Omniva-kuriiri maksaa 15 €"
type textarea "Tere, saatmine pakiautomaati maksab 12,50; Omniva [PERSON_NAME] maksab 15€ ning"
type textarea "Hei, toimitus pakettiautomaattiin maksaa 12,50 €; Omniva-kuriiri maksaa 15 € ja"
type textarea "Tere, saatmine pakiautomaati maksab 12,50; Omniva [PERSON_NAME] maksab 15€ ning…"
type textarea "Hei, toimitus pakettiautomaattiin maksaa 12,50; Omniva-kuriiri maksaa 15 € ja t…"
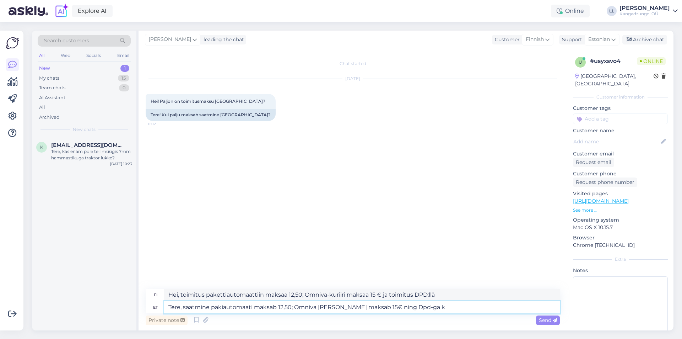
type textarea "Tere, saatmine pakiautomaati maksab 12,50; Omniva [PERSON_NAME] maksab 15€ ning…"
type textarea "Hei, toimitus pakettiterminaaliin maksaa 12,50 €; Omniva-kuriiri maksaa 15 € ja…"
type textarea "Tere, saatmine pakiautomaati maksab 12,50; Omniva [PERSON_NAME] maksab 15€ ning…"
type textarea "Hei, toimitus pakettiautomaattiin maksaa 12,50 €; Omniva-kuriiri maksaa 15 € ja…"
type textarea "Tere, saatmine pakiautomaati maksab 12,50; Omniva [PERSON_NAME] maksab 15€ ning…"
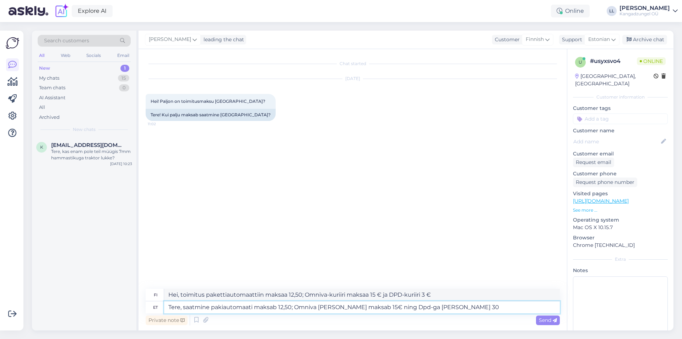
type textarea "Hei, toimitus pakettiterminaaliin maksaa 12,50 €; Omniva-kuriiri maksaa 15 € ja…"
type textarea "Tere, saatmine pakiautomaati maksab 12,50; Omniva [PERSON_NAME] maksab 15€ ning…"
type textarea "Hei, toimitus pakettiautomaattiin maksaa 12,50 €; Omniva-kuriiri maksaa 15 € ja…"
type textarea "Tere, saatmine pakiautomaati maksab 12,50; Omniva [PERSON_NAME] maksab 15€ ning…"
click at [546, 315] on div "Send" at bounding box center [548, 320] width 24 height 10
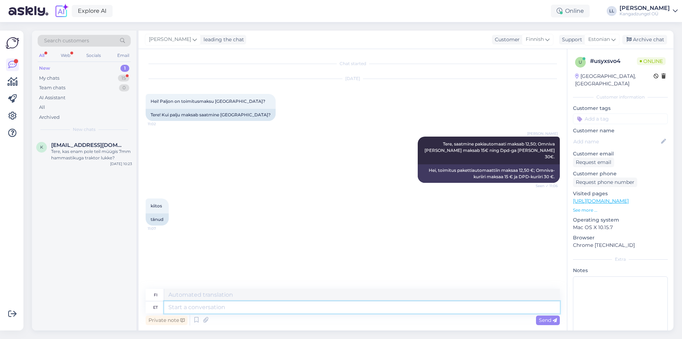
click at [216, 302] on textarea at bounding box center [362, 307] width 396 height 12
click at [79, 82] on div "My chats 15" at bounding box center [84, 78] width 93 height 10
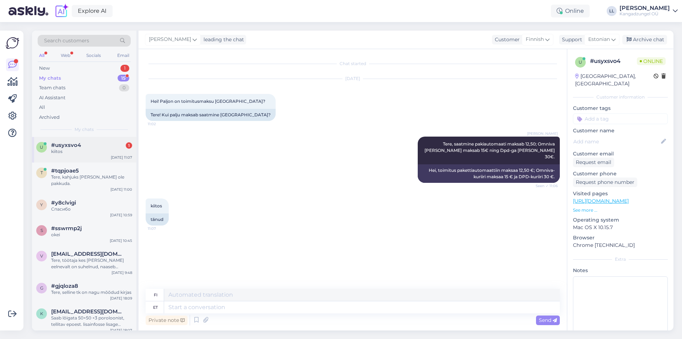
click at [89, 146] on div "#usyxsvo4 1" at bounding box center [91, 145] width 81 height 6
click at [79, 70] on div "New 1" at bounding box center [84, 68] width 93 height 10
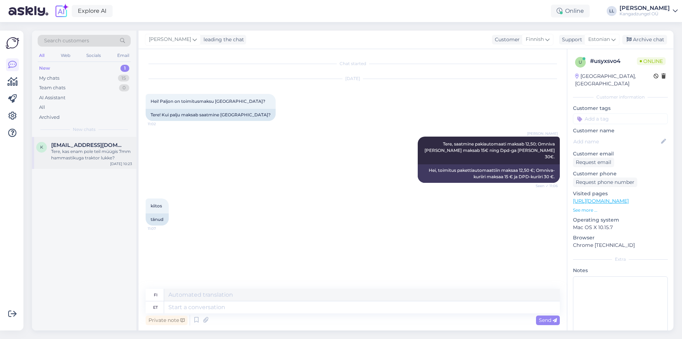
click at [118, 157] on div "Tere, kas enam pole teil müügis 7mm hammastikuga traktor lukke?" at bounding box center [91, 154] width 81 height 13
